Goal: Download file/media

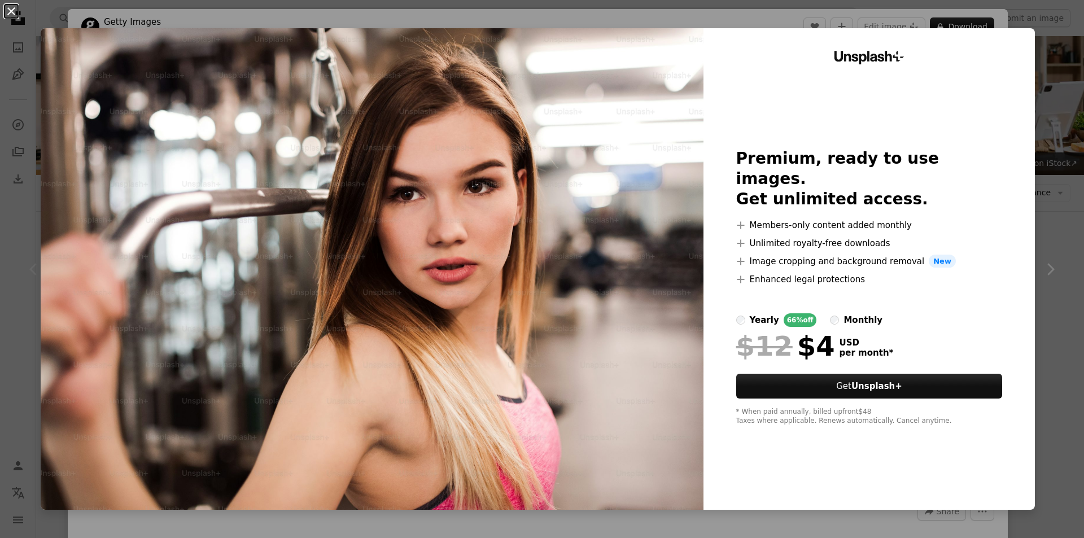
click at [8, 7] on button "An X shape" at bounding box center [12, 12] width 14 height 14
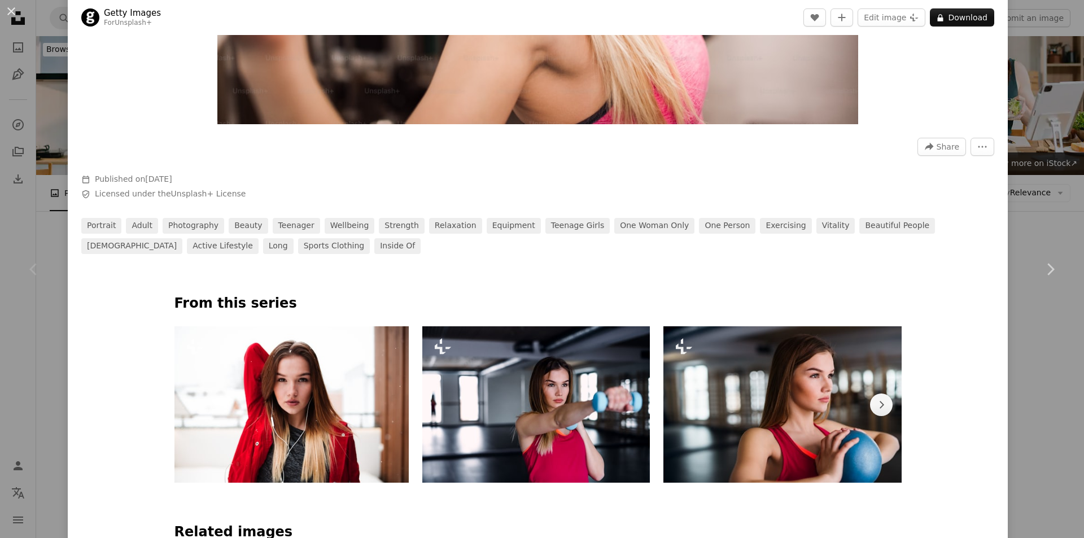
scroll to position [452, 0]
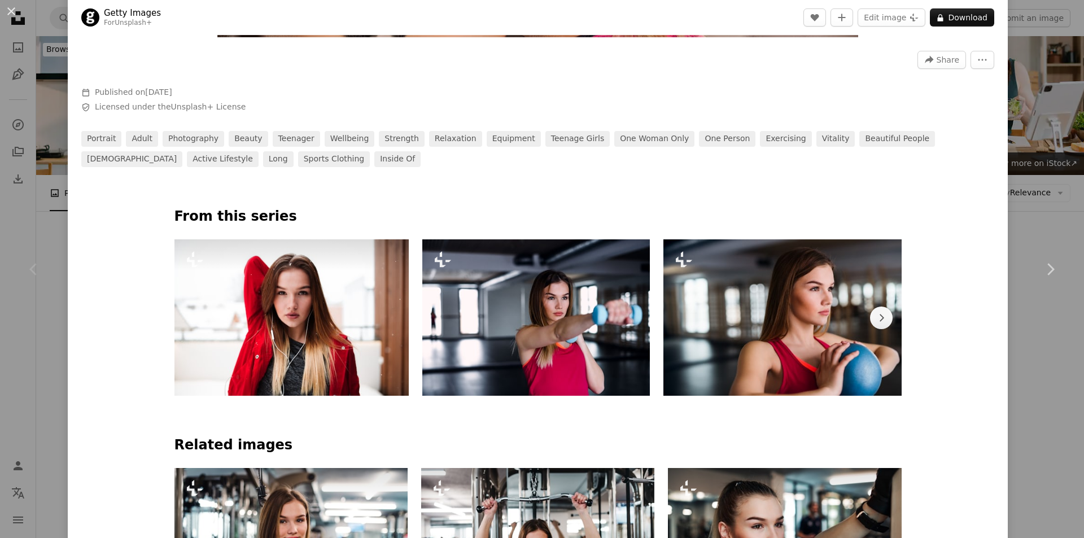
click at [282, 304] on img at bounding box center [292, 317] width 235 height 156
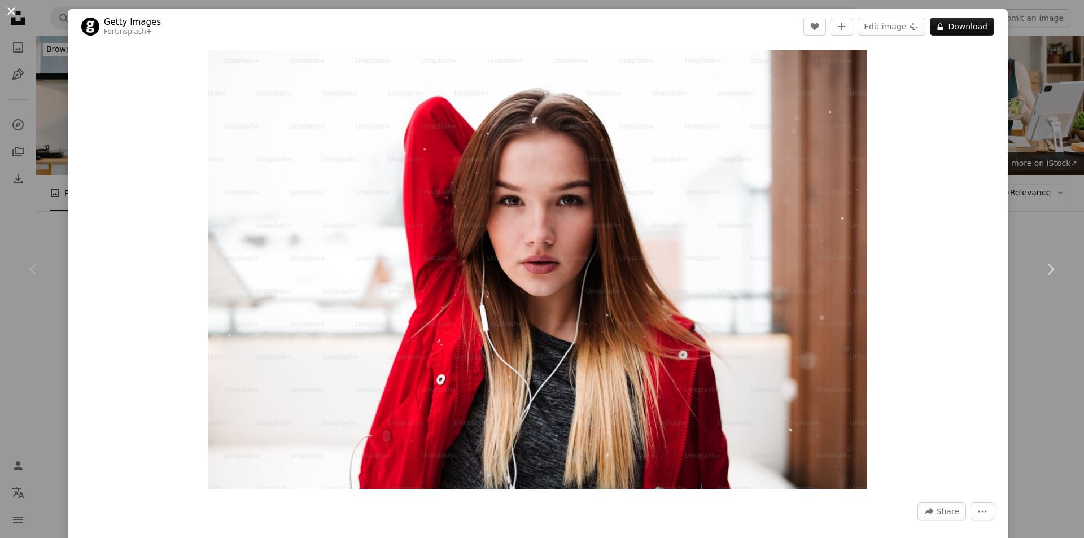
click at [12, 8] on button "An X shape" at bounding box center [12, 12] width 14 height 14
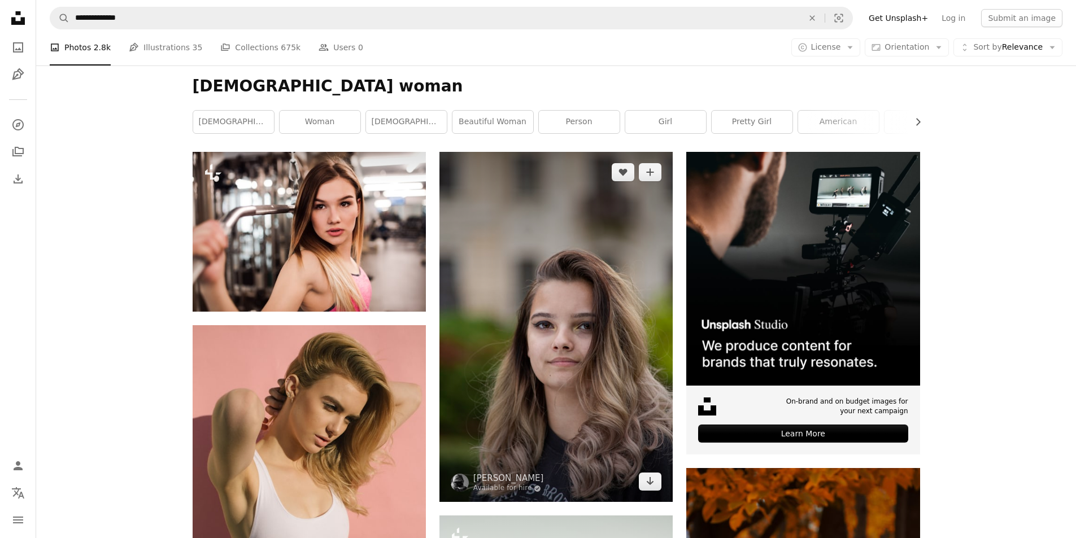
scroll to position [169, 0]
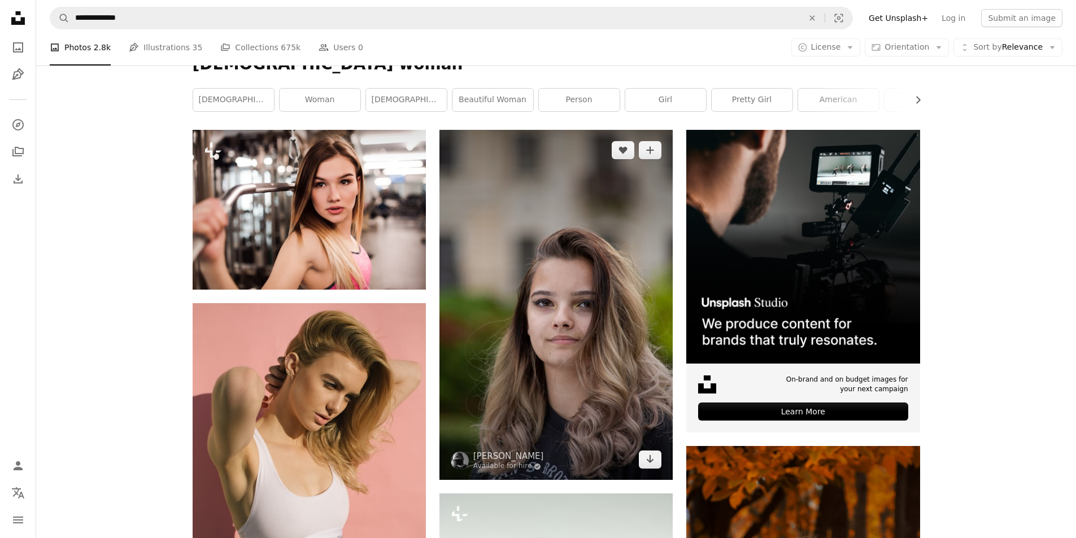
click at [590, 287] on img at bounding box center [555, 305] width 233 height 350
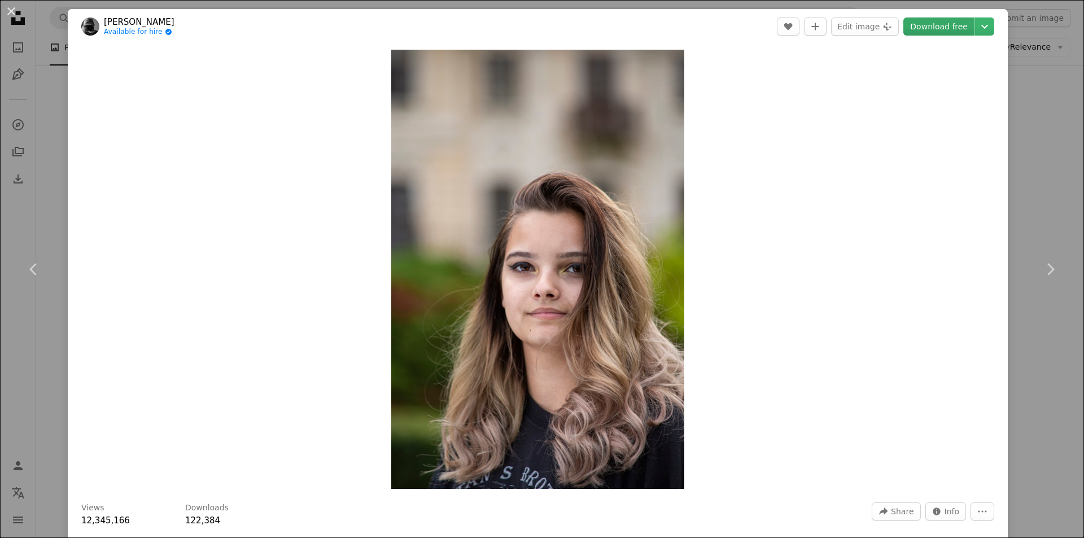
click at [942, 28] on link "Download free" at bounding box center [939, 27] width 71 height 18
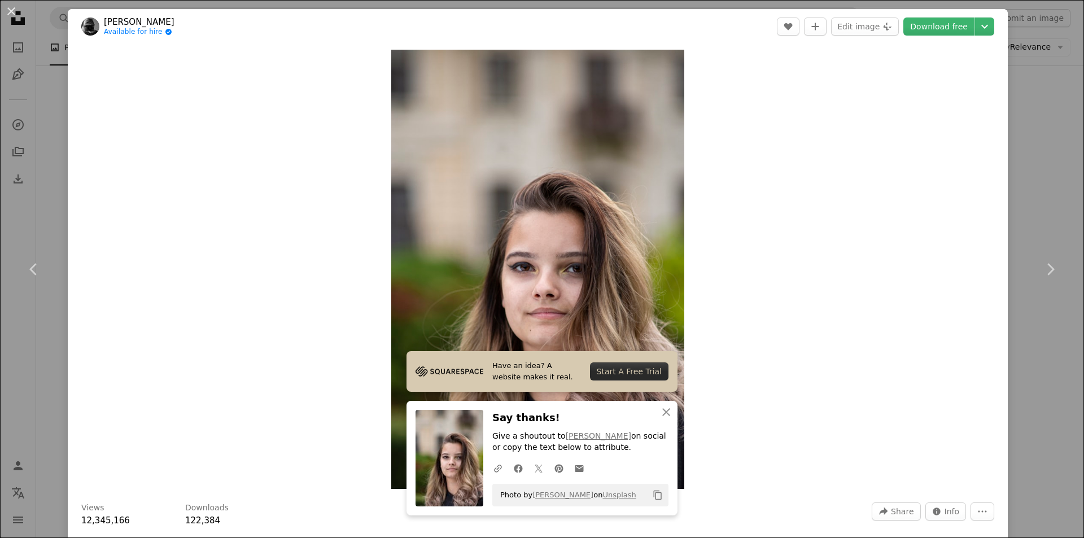
click at [841, 238] on div "Zoom in" at bounding box center [538, 269] width 940 height 451
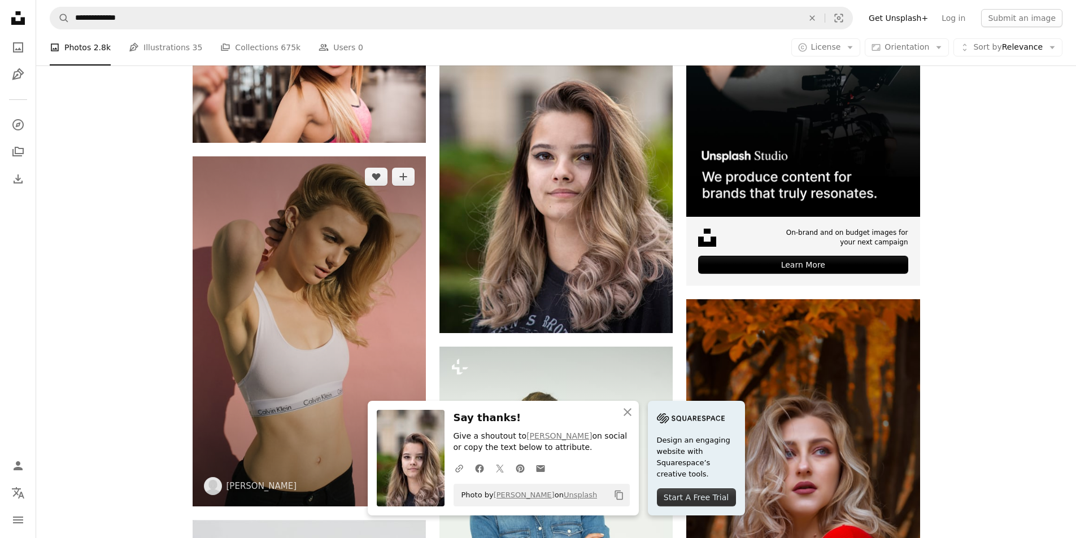
scroll to position [339, 0]
